Goal: Communication & Community: Share content

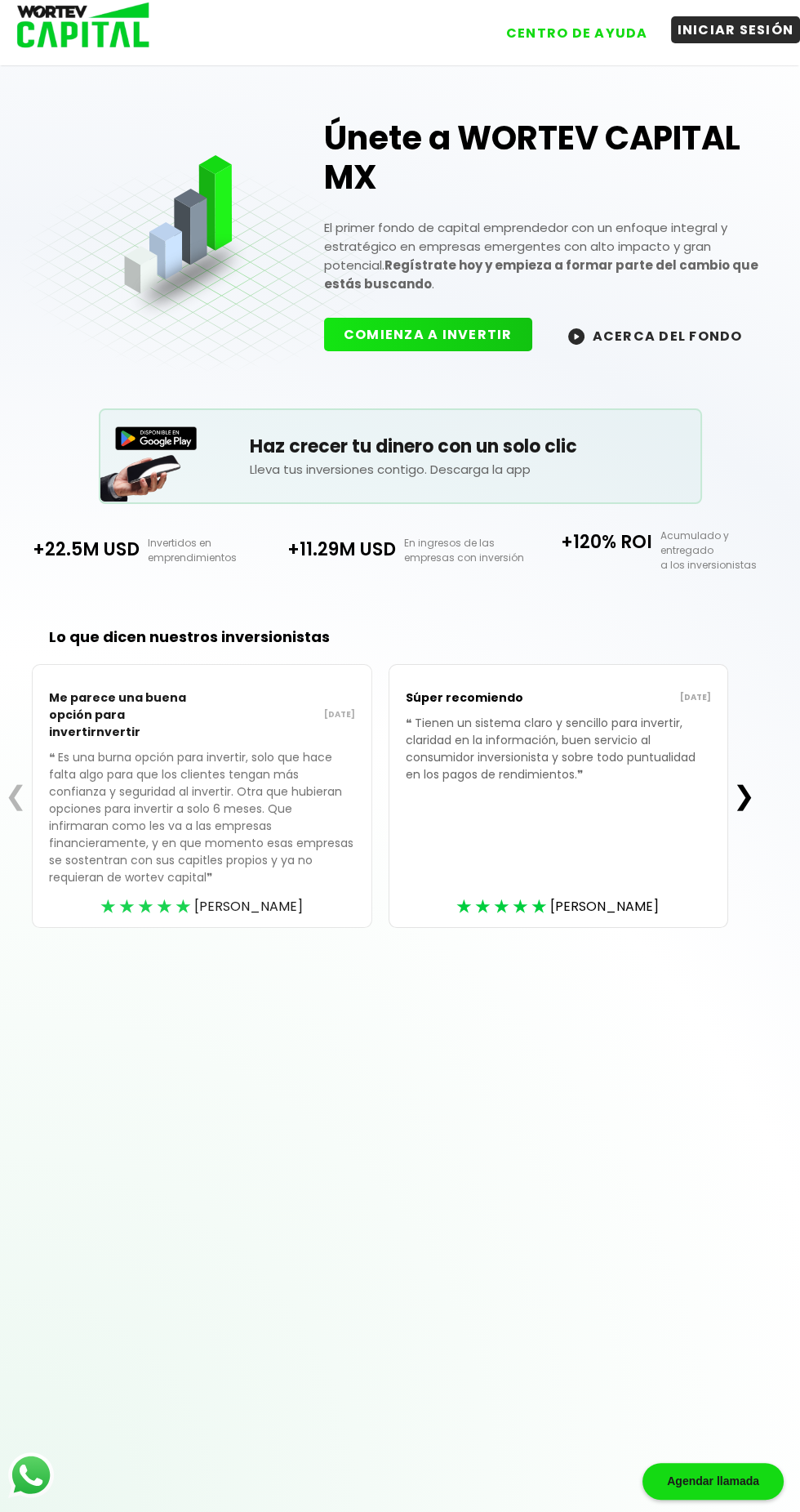
click at [722, 39] on button "INICIAR SESIÓN" at bounding box center [736, 29] width 130 height 27
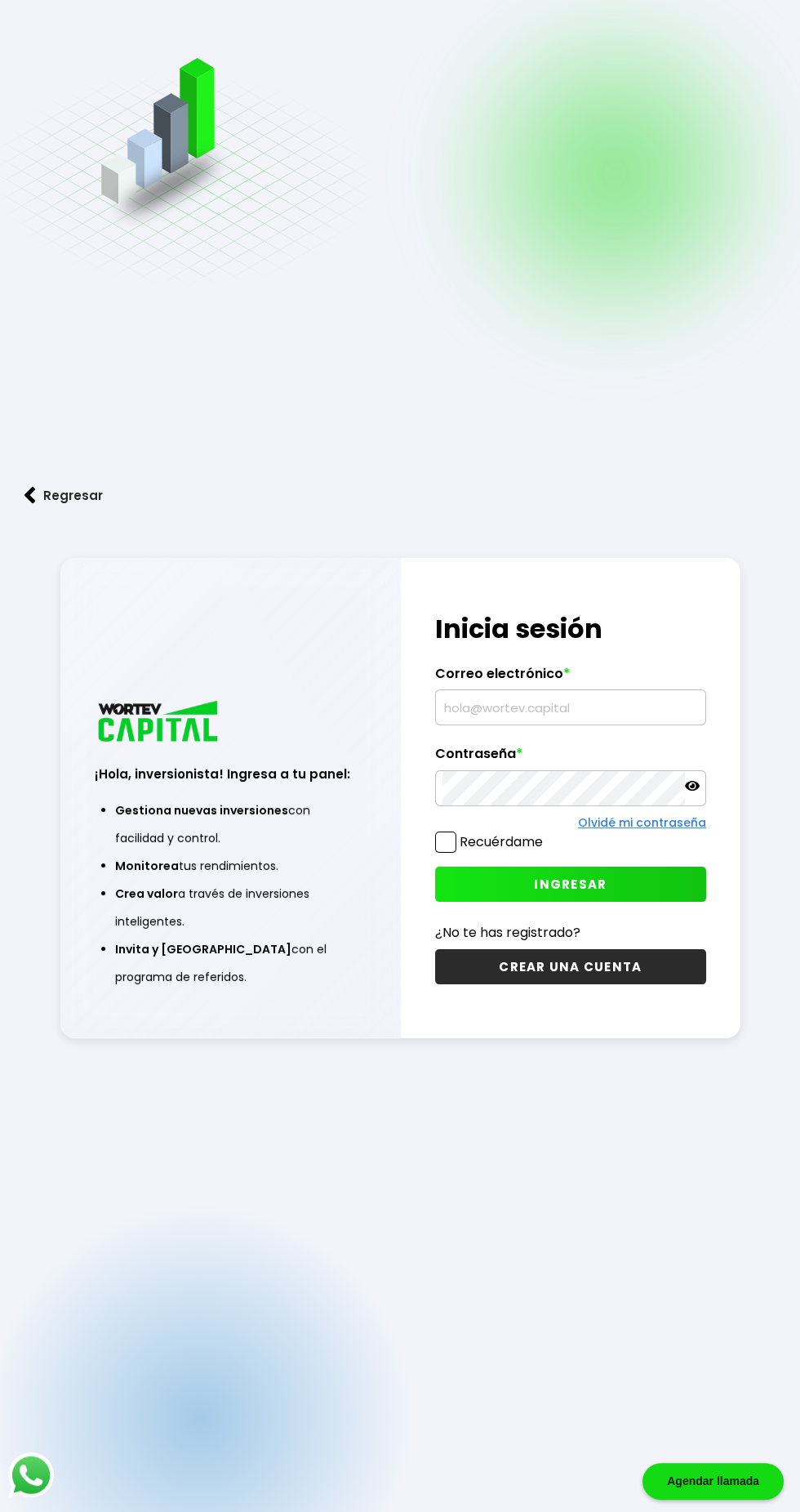
click at [611, 724] on input "text" at bounding box center [570, 707] width 256 height 34
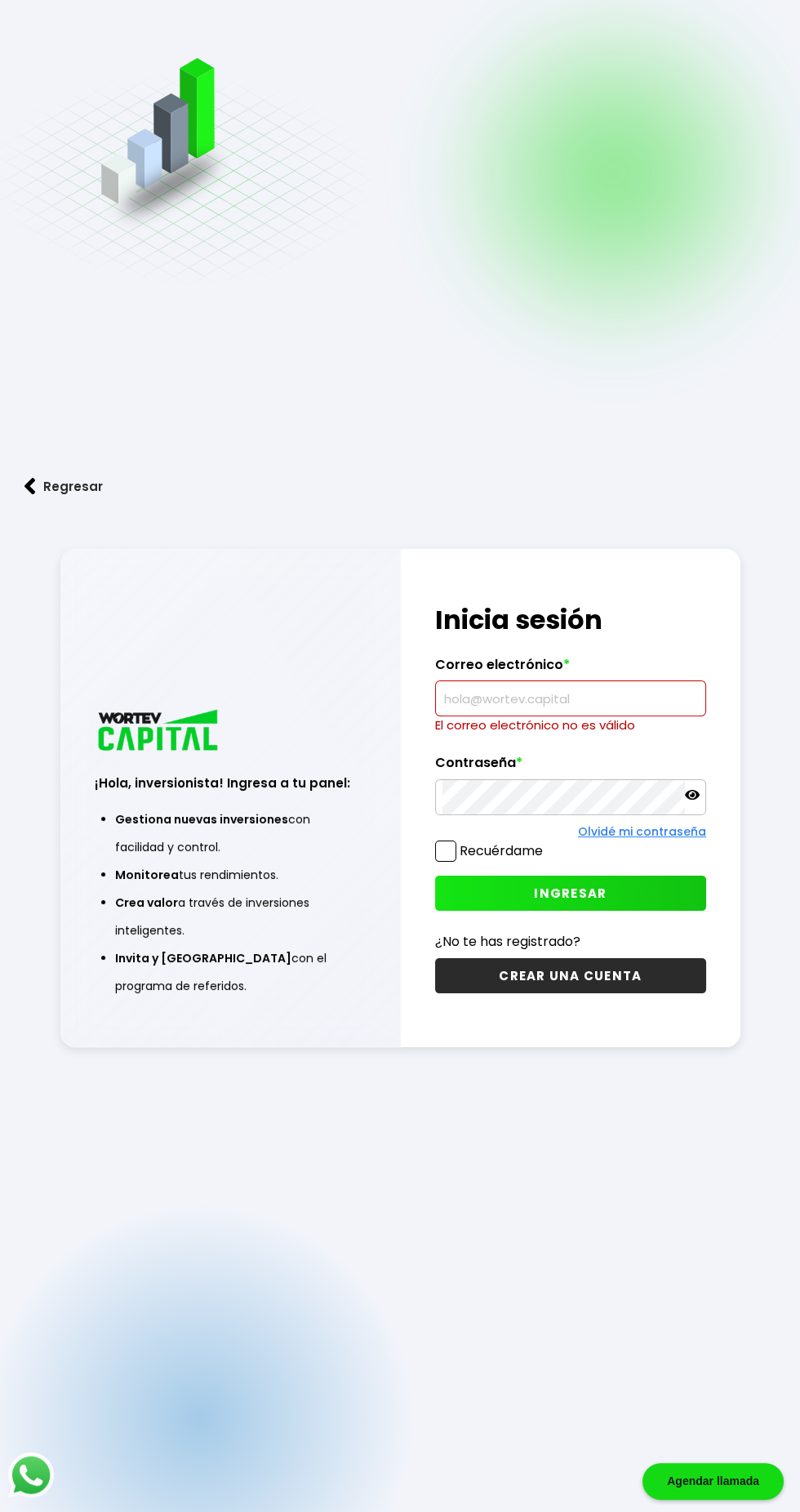
type input "[PERSON_NAME][EMAIL_ADDRESS][PERSON_NAME][DOMAIN_NAME]"
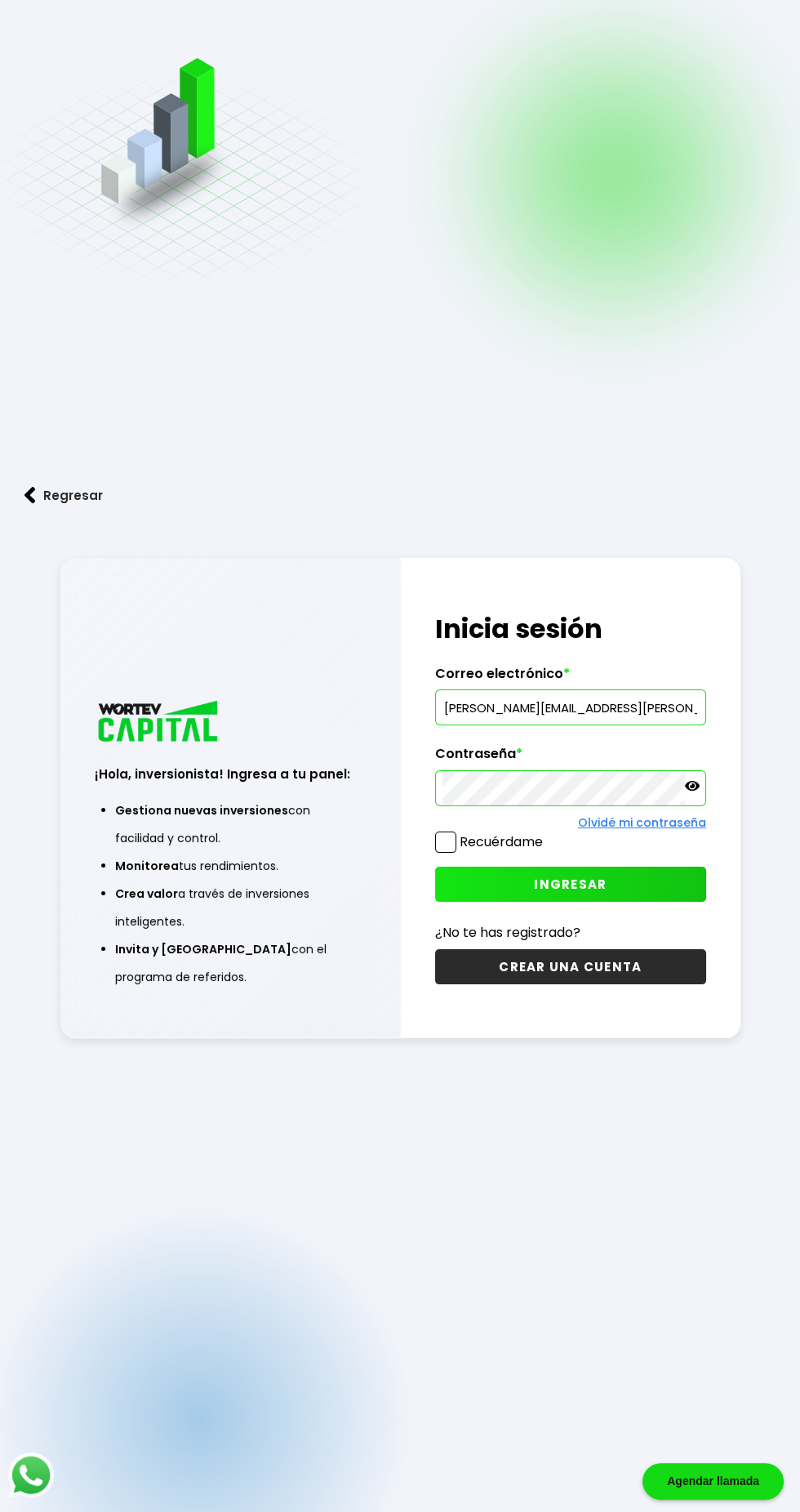
click at [663, 902] on button "INGRESAR" at bounding box center [570, 883] width 271 height 35
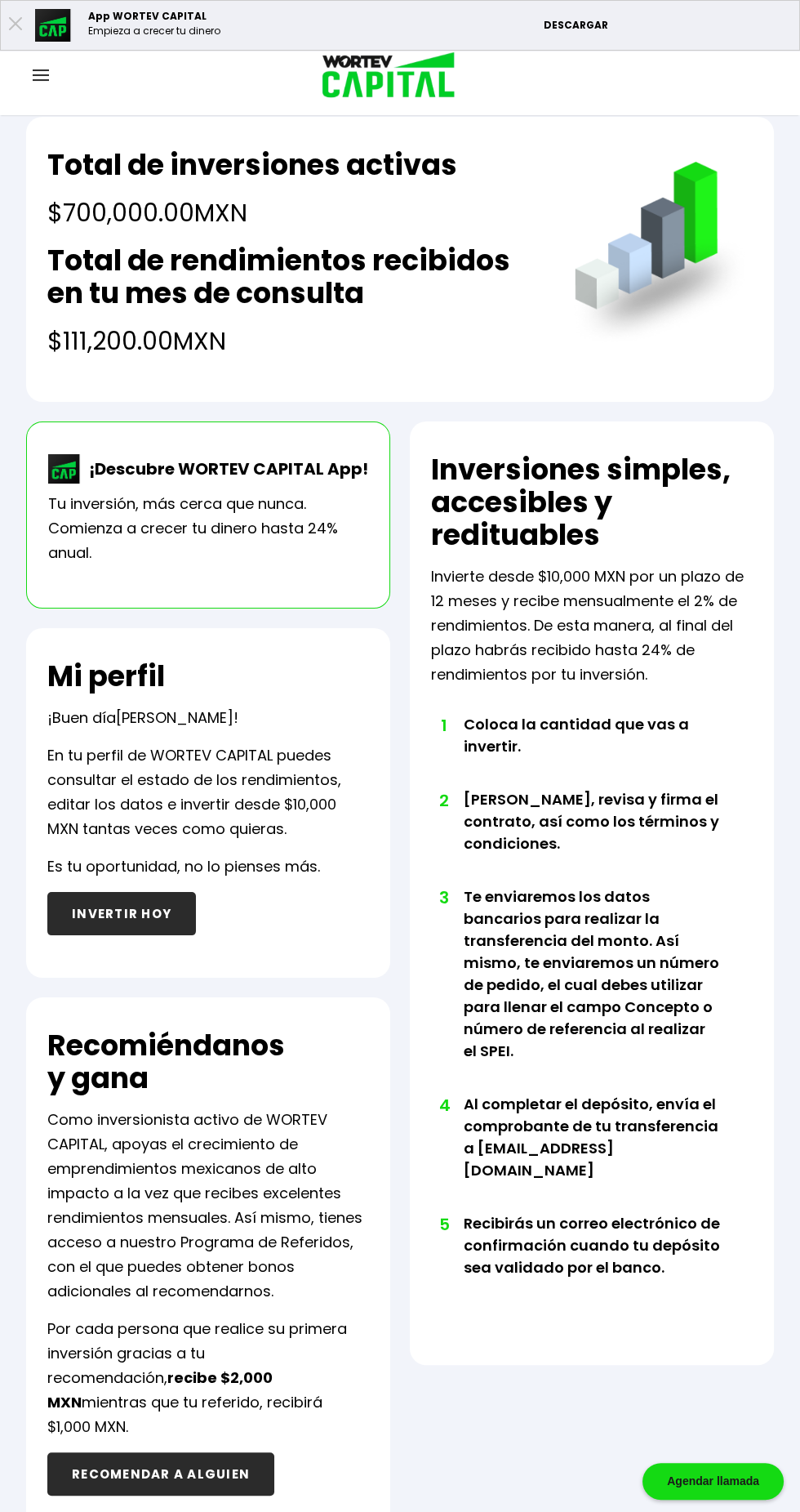
scroll to position [8, 0]
click at [81, 1452] on button "RECOMENDAR A ALGUIEN" at bounding box center [160, 1473] width 227 height 43
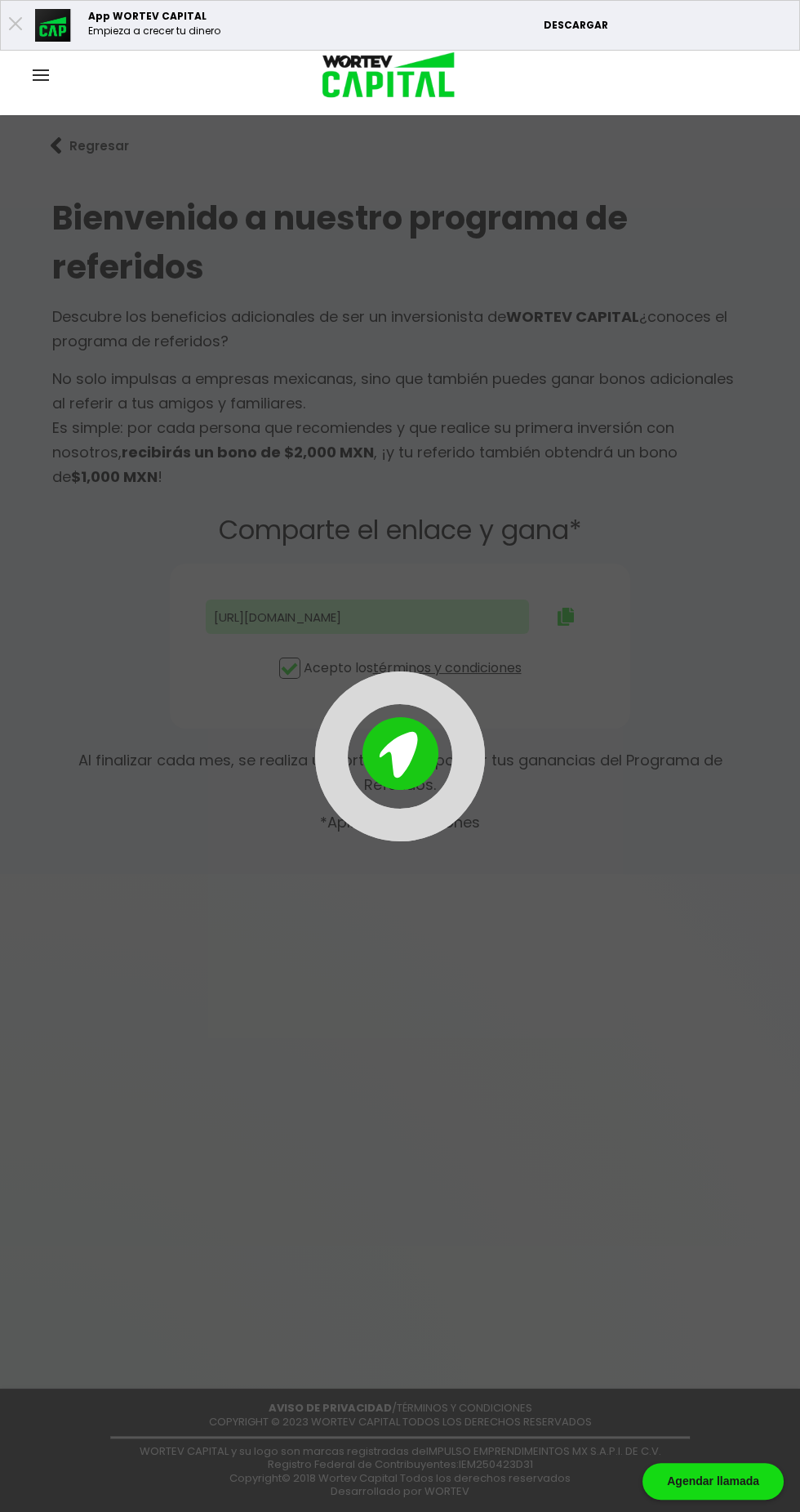
type input "[URL][DOMAIN_NAME][PERSON_NAME][PERSON_NAME]"
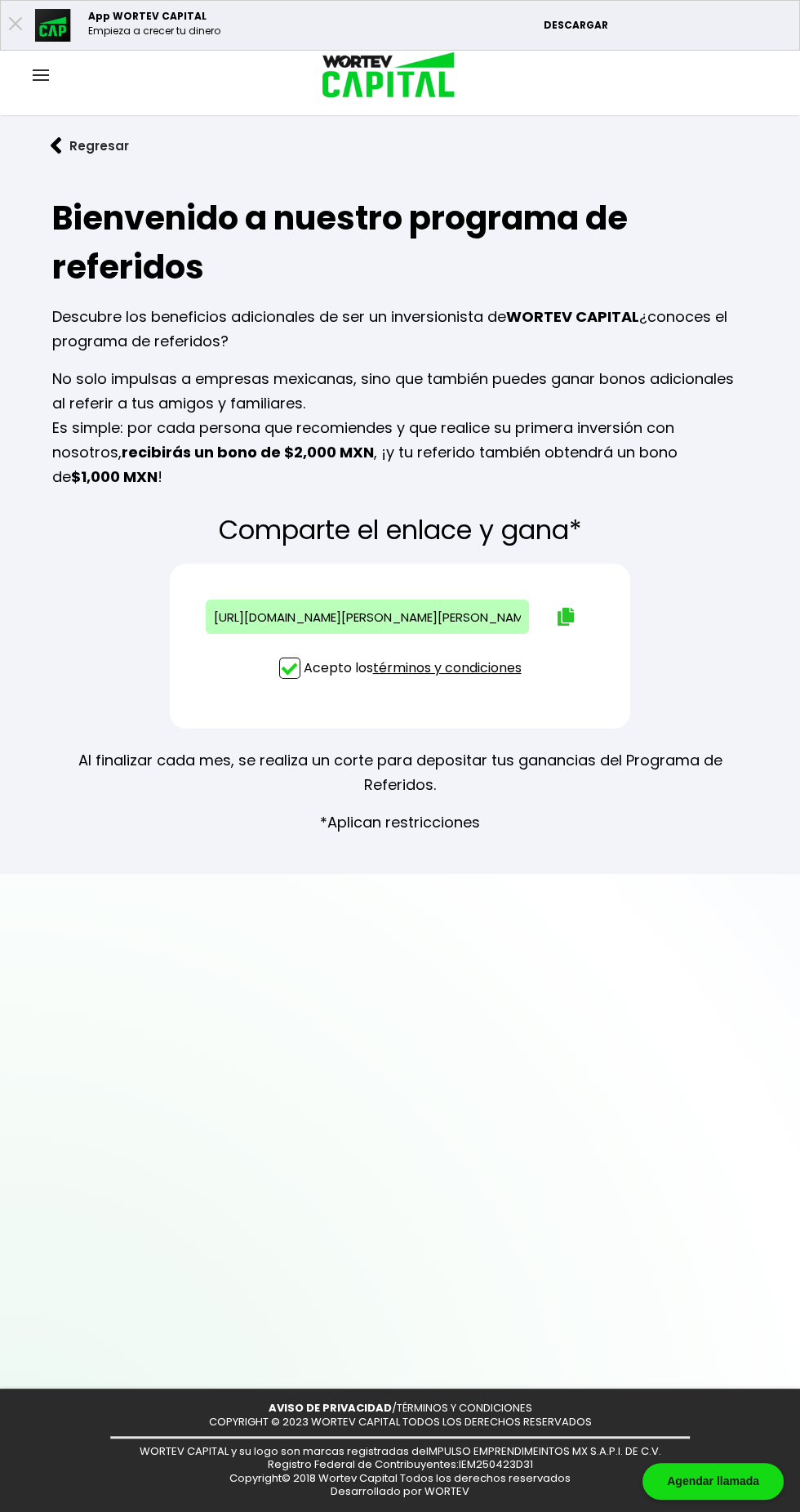
click at [561, 607] on img at bounding box center [565, 616] width 16 height 18
